Goal: Transaction & Acquisition: Purchase product/service

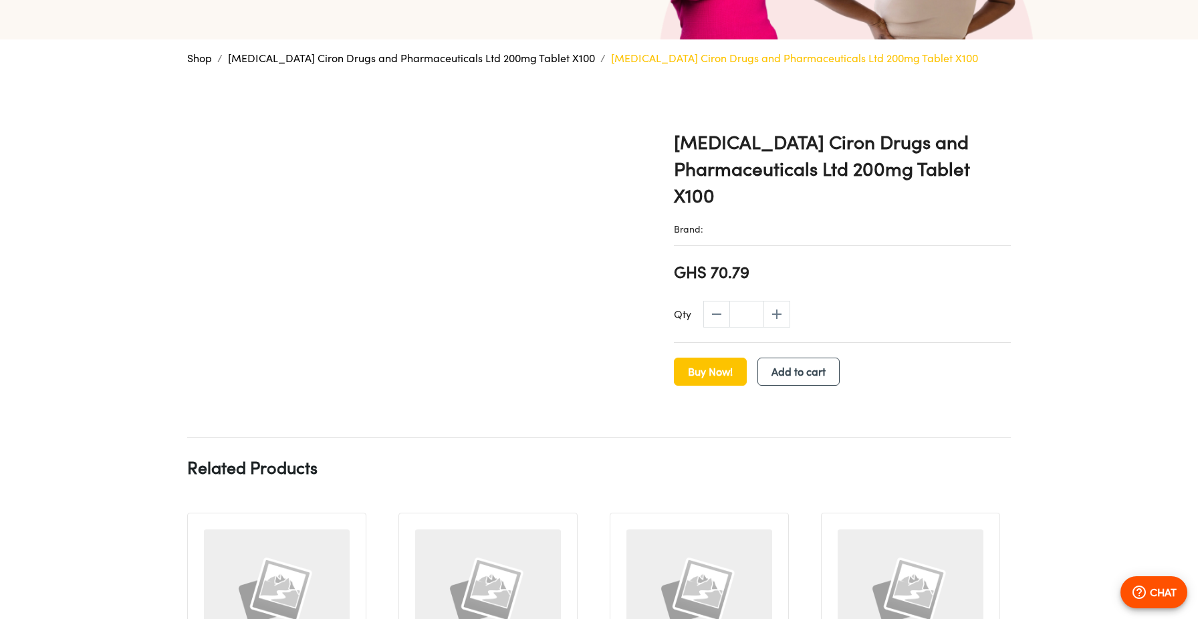
scroll to position [356, 0]
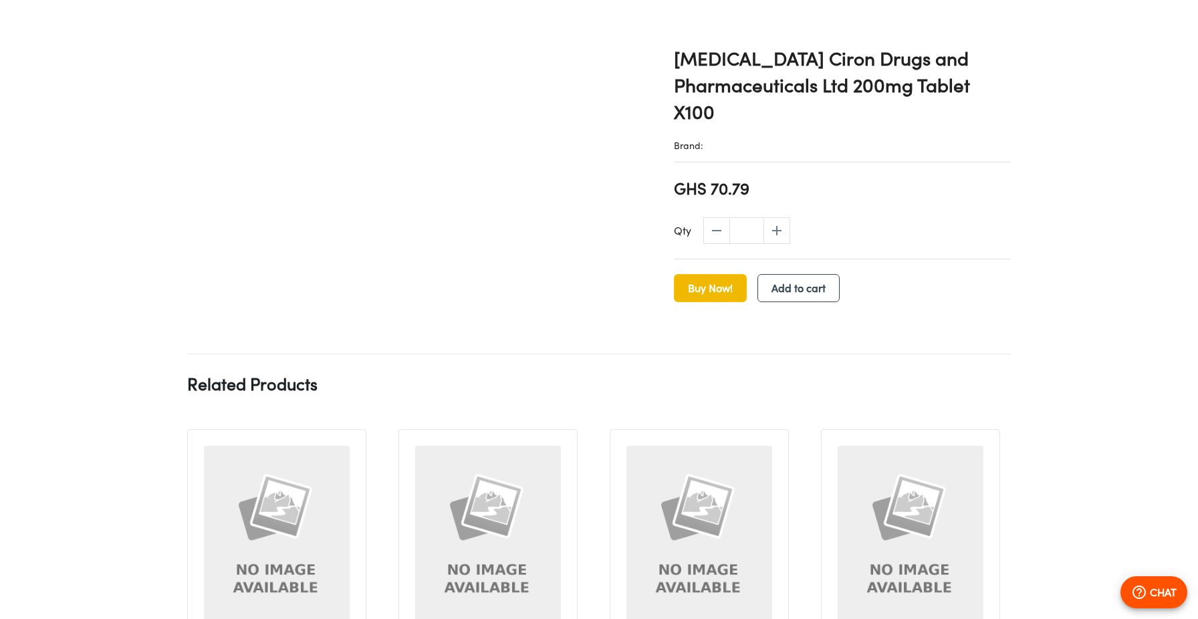
click at [699, 292] on span "Buy Now!" at bounding box center [710, 288] width 45 height 19
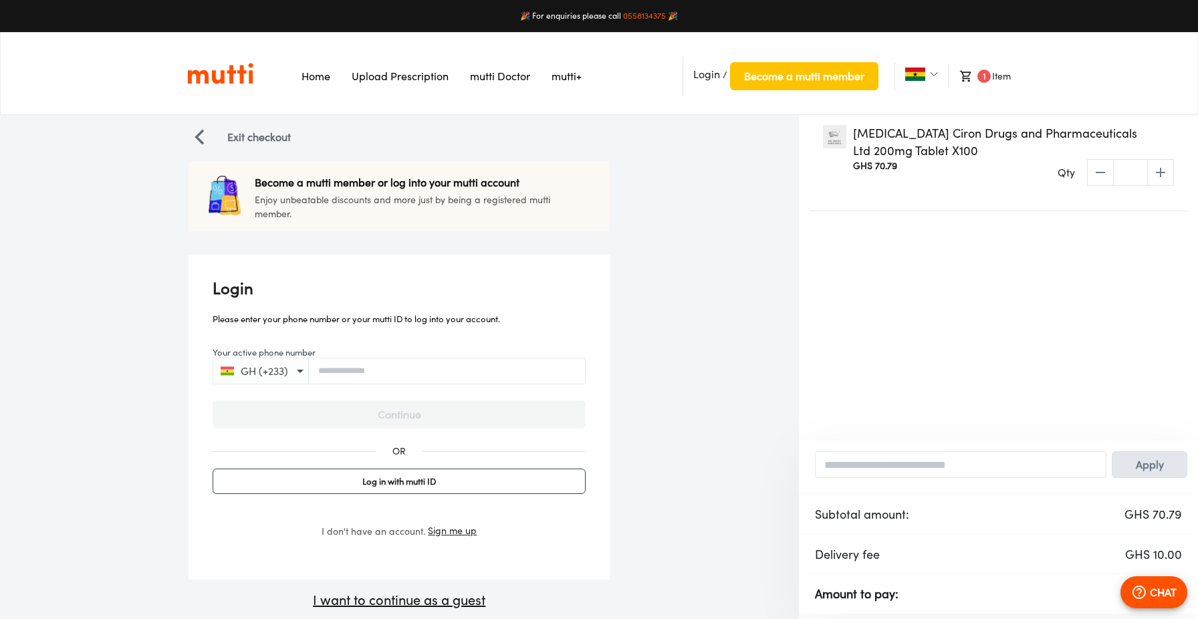
click at [416, 389] on form "Your active phone number GH (+233) Continue OR Log in with mutti ID I don't hav…" at bounding box center [399, 449] width 373 height 207
click at [434, 364] on div "GH (+233)" at bounding box center [399, 371] width 373 height 27
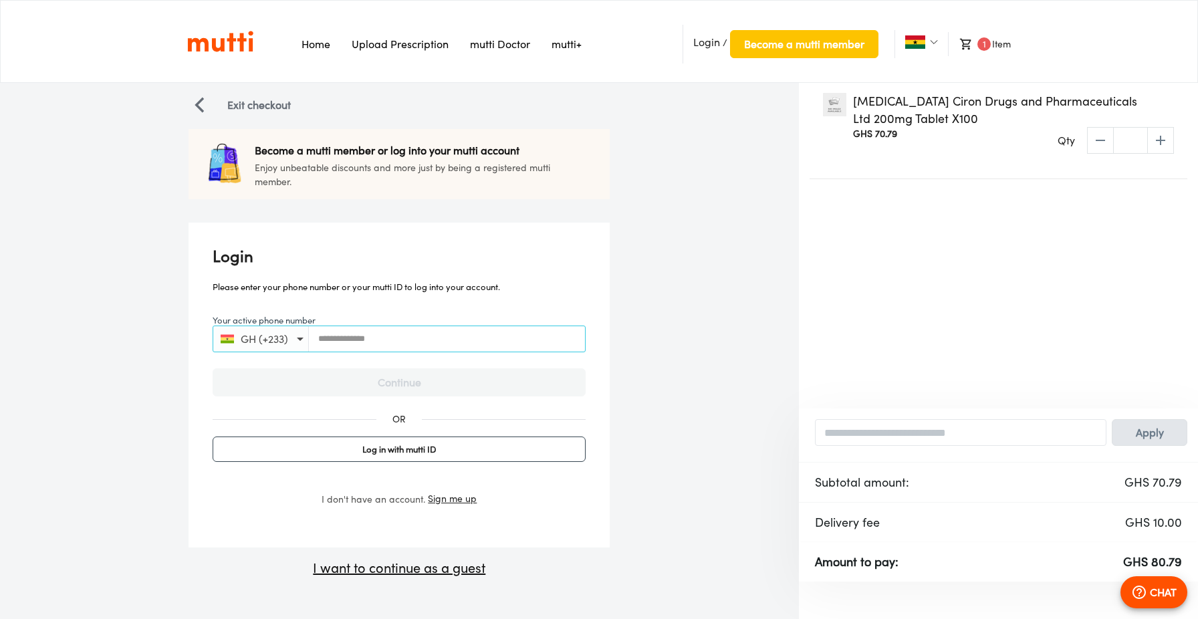
scroll to position [37, 0]
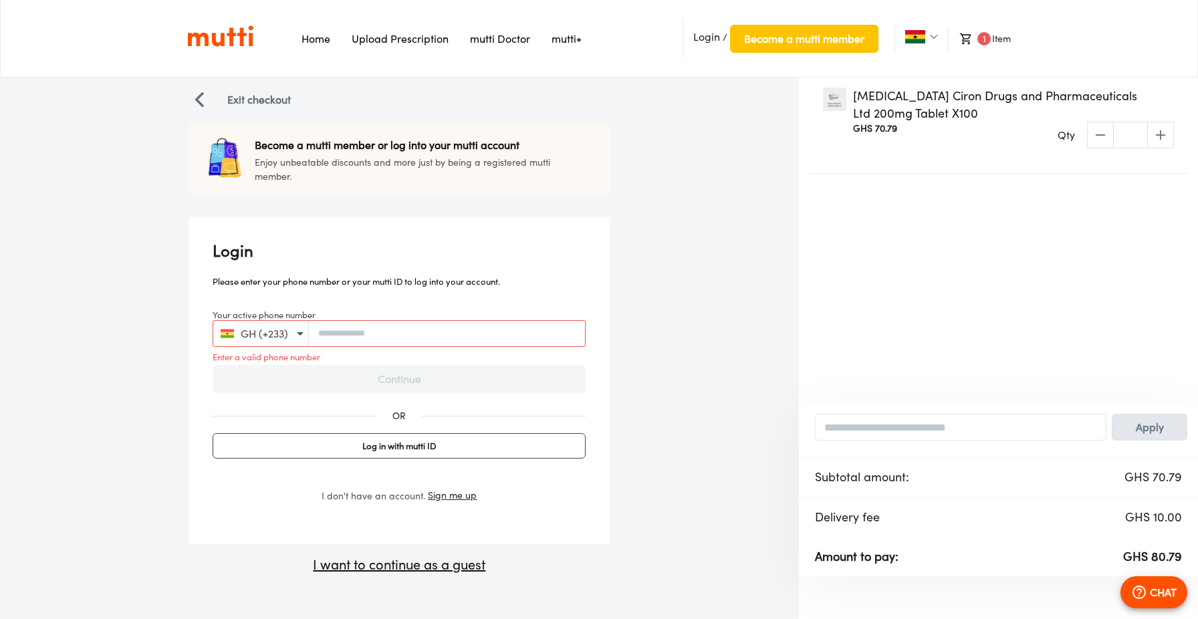
click at [237, 43] on img "Link on the logo navigates to HomePage" at bounding box center [220, 36] width 66 height 23
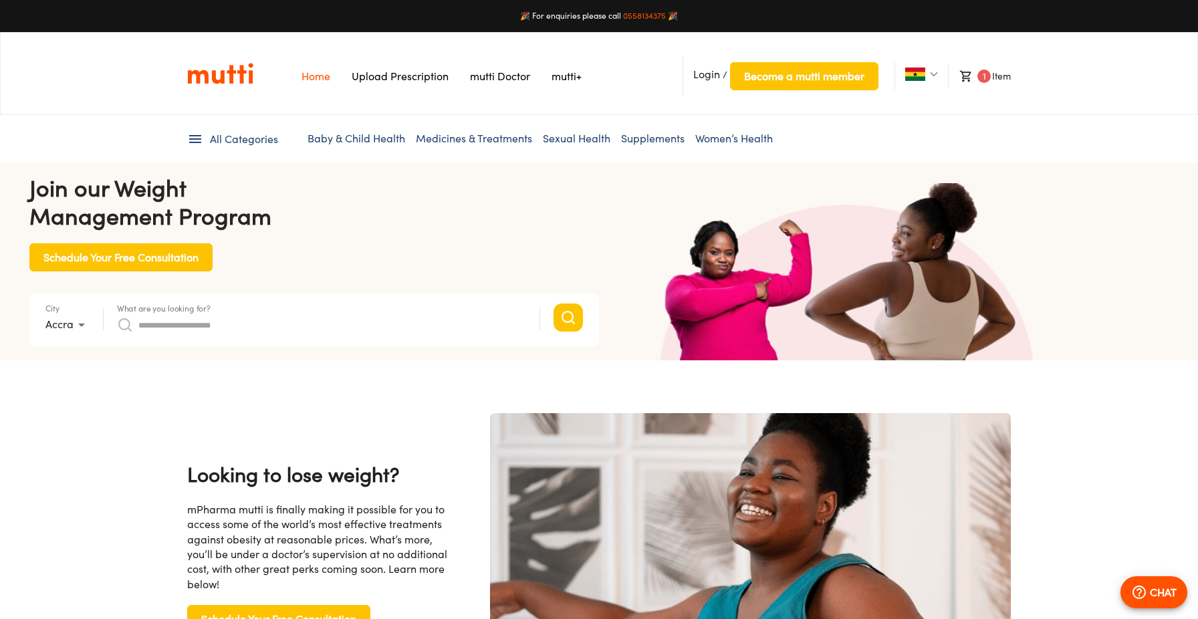
scroll to position [0, 695]
click at [1128, 586] on button "CHAT" at bounding box center [1153, 592] width 67 height 32
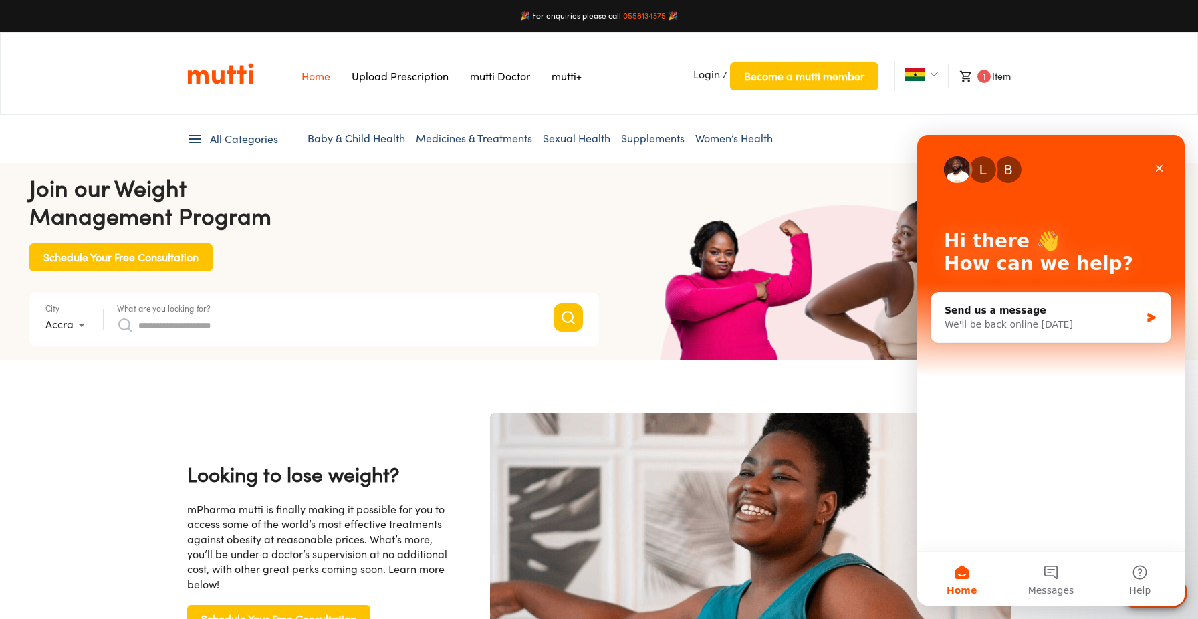
scroll to position [0, 1043]
click at [522, 269] on div "Schedule Your Free Consultation" at bounding box center [314, 257] width 570 height 28
click at [640, 14] on link "0558134375" at bounding box center [644, 16] width 43 height 10
drag, startPoint x: 623, startPoint y: 13, endPoint x: 643, endPoint y: 14, distance: 20.1
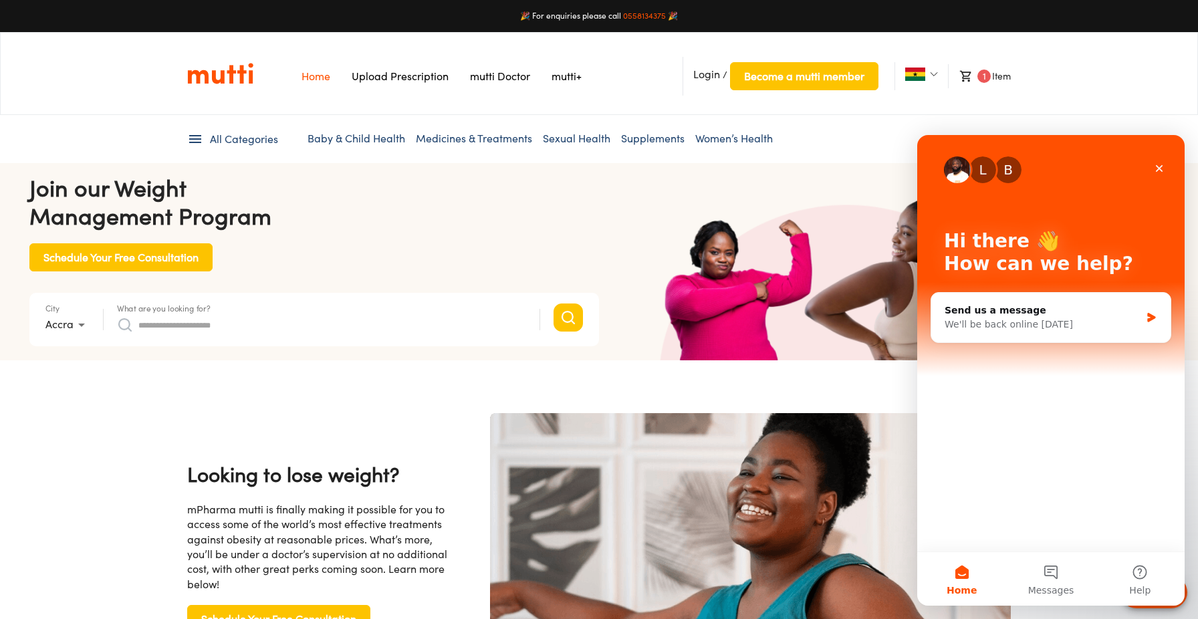
click at [643, 14] on link "0558134375" at bounding box center [644, 16] width 43 height 10
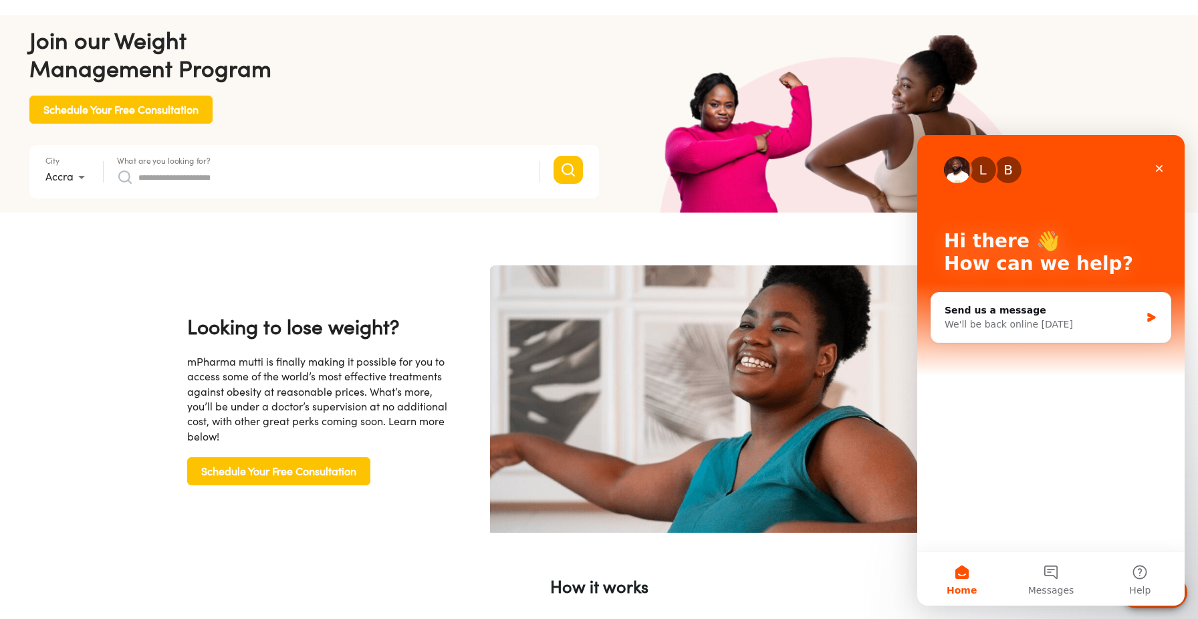
scroll to position [0, 0]
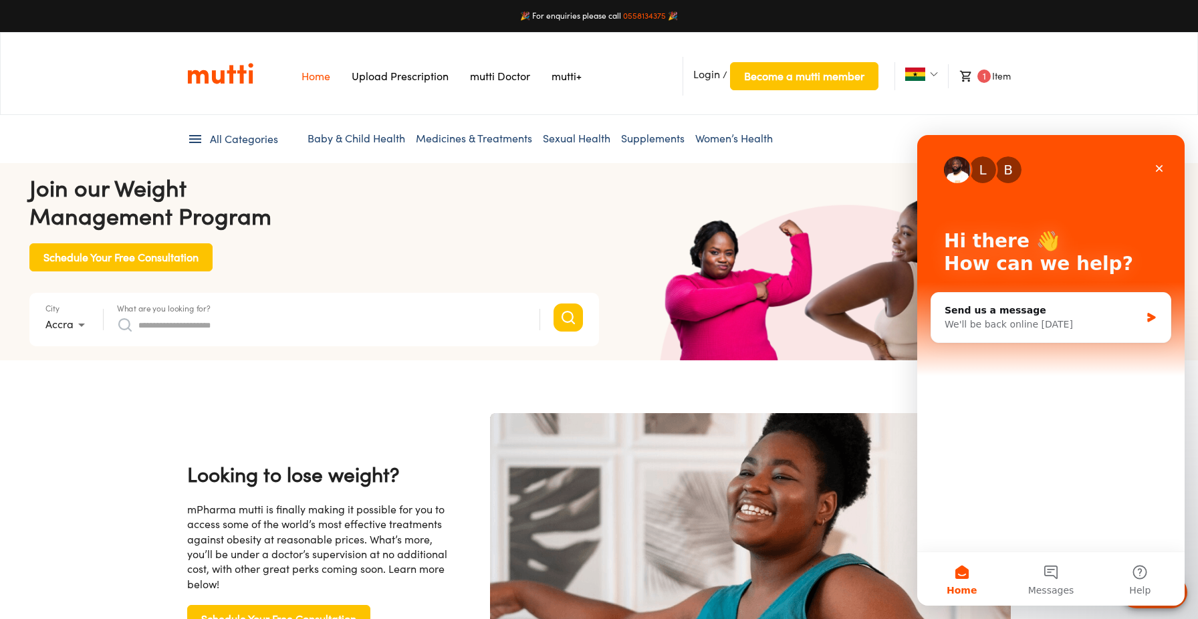
click at [969, 82] on icon at bounding box center [966, 76] width 15 height 13
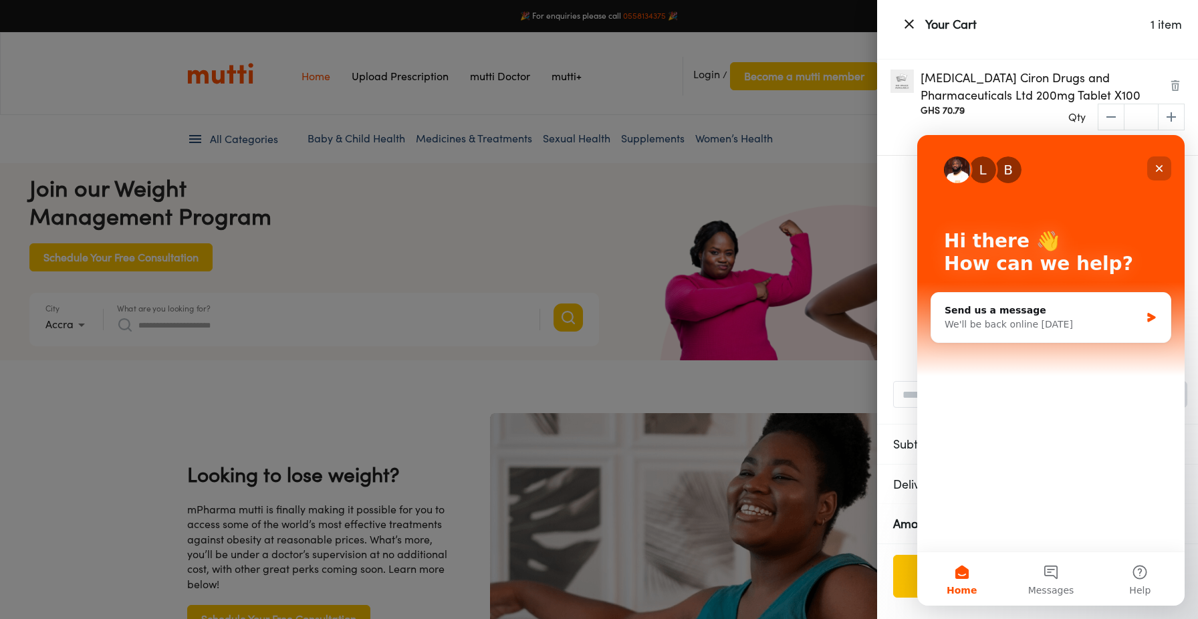
click at [1161, 169] on icon "Close" at bounding box center [1159, 168] width 7 height 7
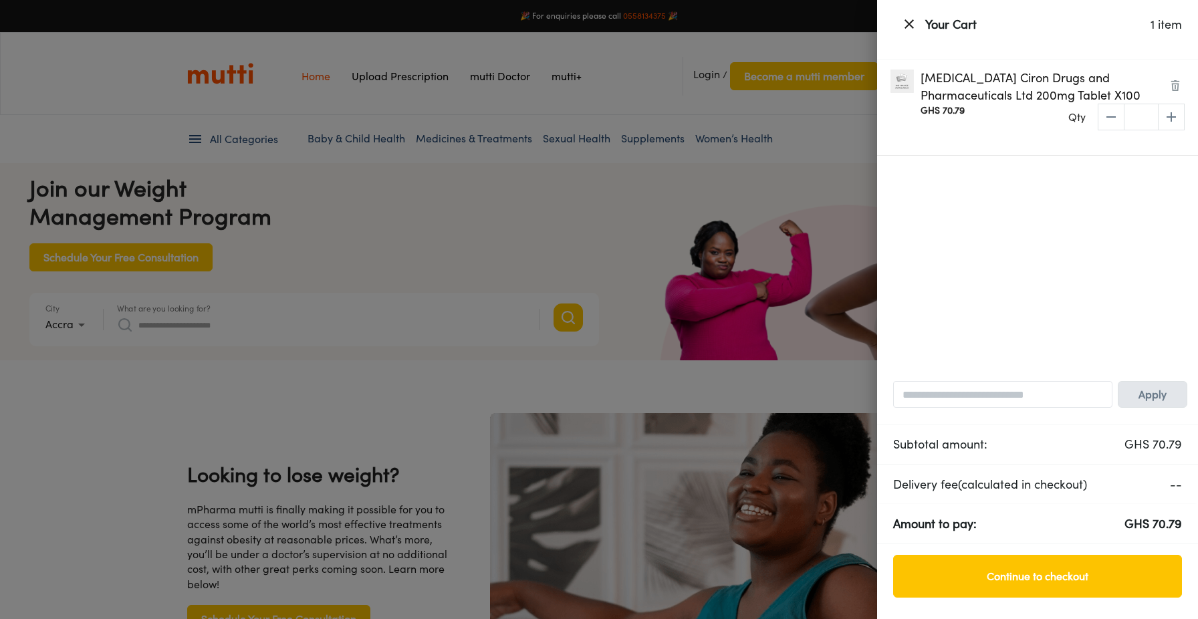
scroll to position [0, 0]
click at [981, 571] on span "Continue to checkout" at bounding box center [1037, 576] width 261 height 19
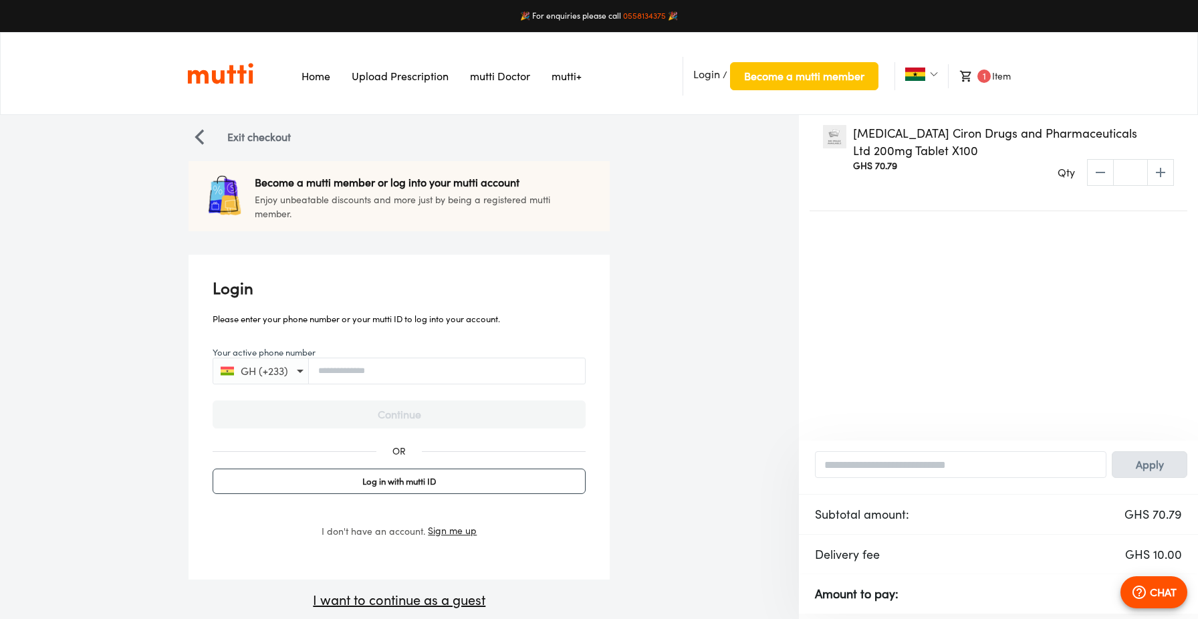
click at [340, 415] on form "Your active phone number GH (+233) Continue OR Log in with mutti ID I don't hav…" at bounding box center [399, 449] width 373 height 207
click at [350, 405] on form "Your active phone number GH (+233) Continue OR Log in with mutti ID I don't hav…" at bounding box center [399, 449] width 373 height 207
click at [370, 370] on input "Your active phone number" at bounding box center [447, 371] width 277 height 10
click at [554, 475] on button "Log in with mutti ID" at bounding box center [399, 483] width 373 height 25
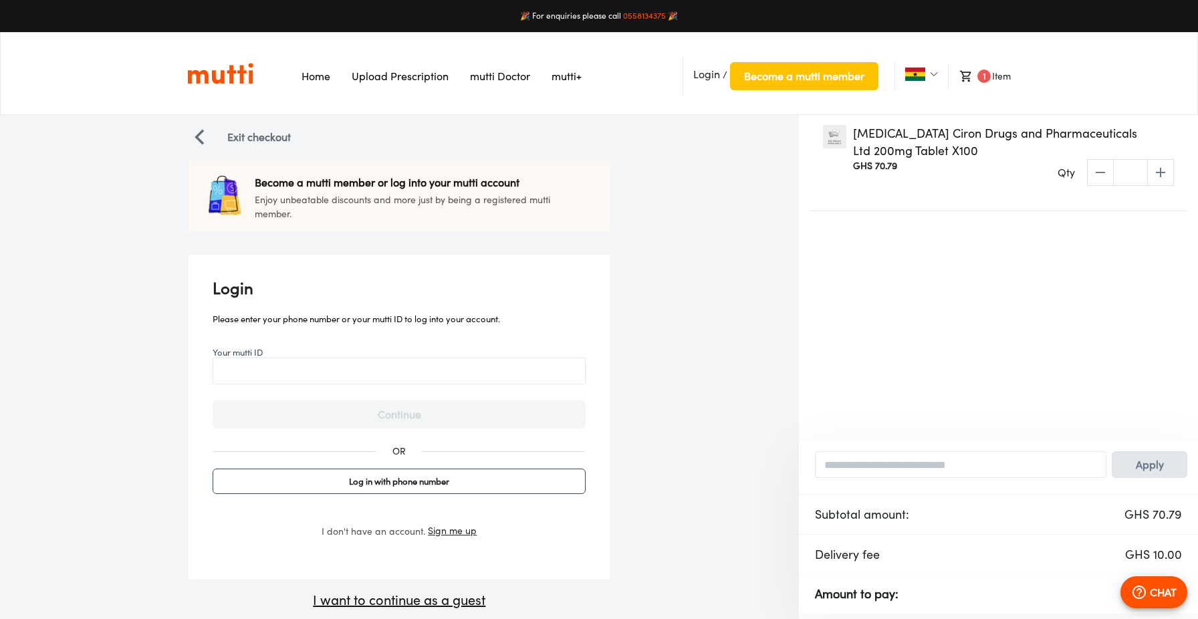
click at [447, 540] on div "I don't have an account. Sign me up" at bounding box center [399, 538] width 373 height 30
click at [459, 533] on span "Sign me up" at bounding box center [452, 531] width 49 height 17
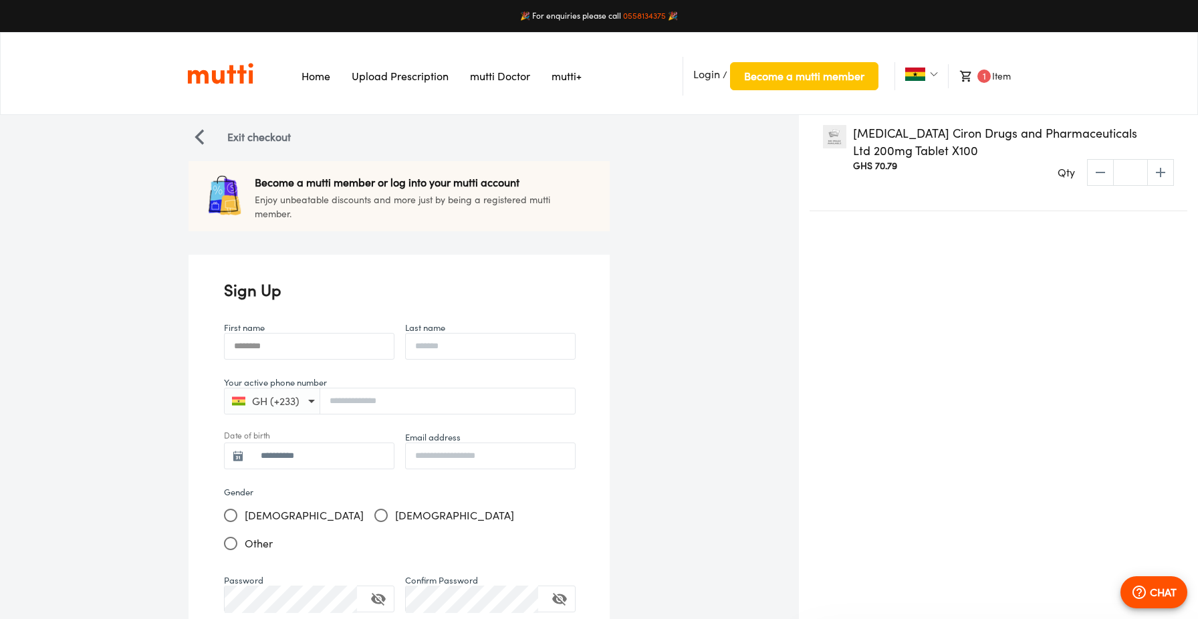
click at [307, 339] on input "First name" at bounding box center [309, 345] width 169 height 27
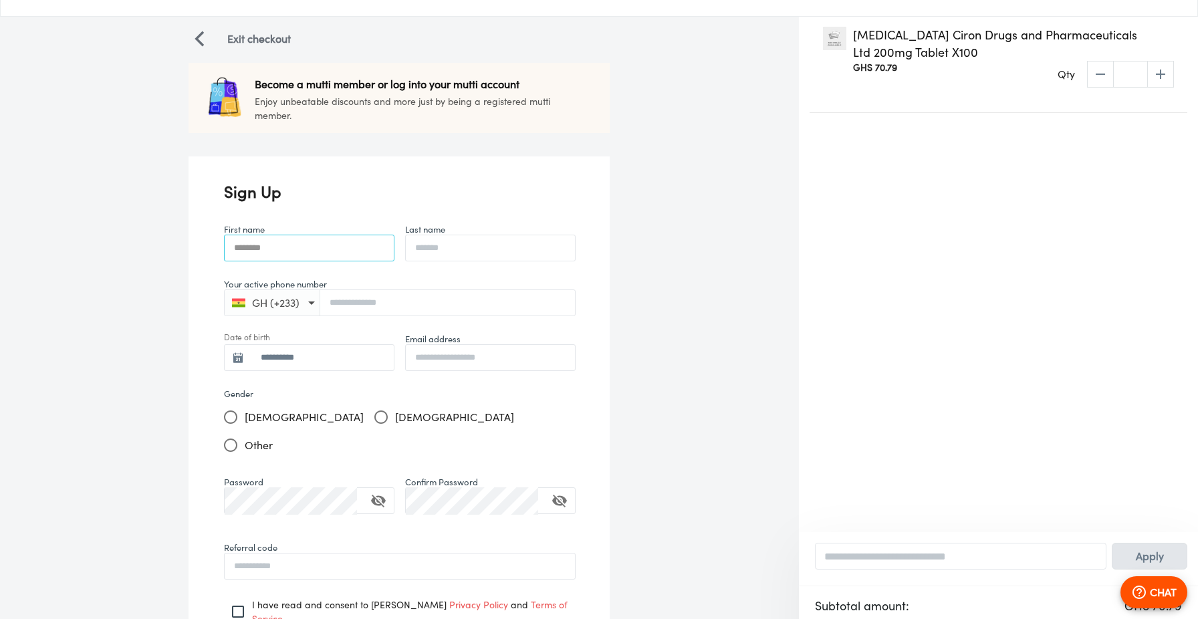
scroll to position [199, 0]
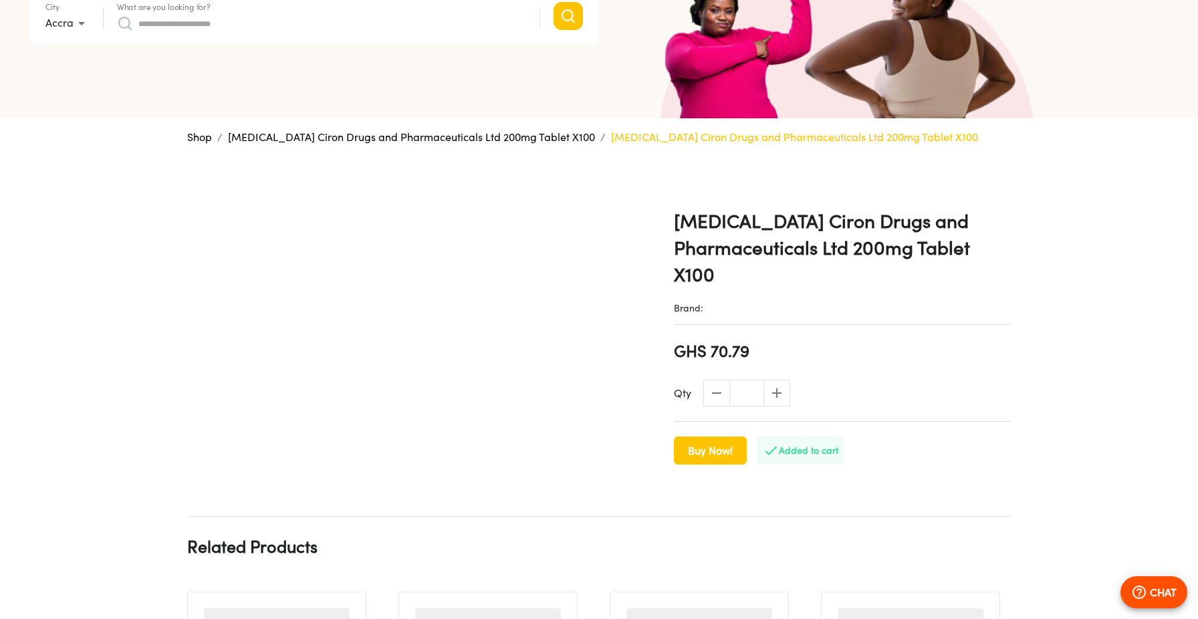
scroll to position [207, 0]
